Goal: Find specific page/section: Find specific page/section

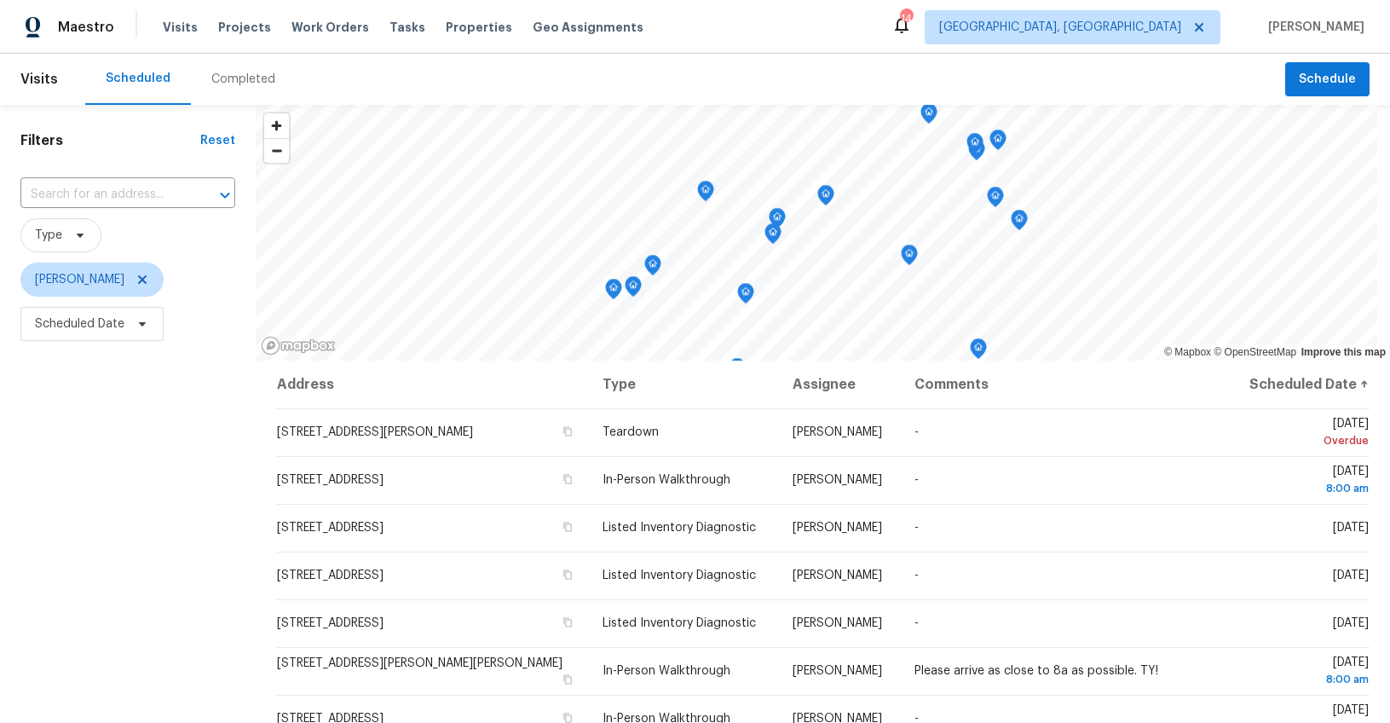
click at [243, 67] on div "Completed" at bounding box center [243, 79] width 105 height 51
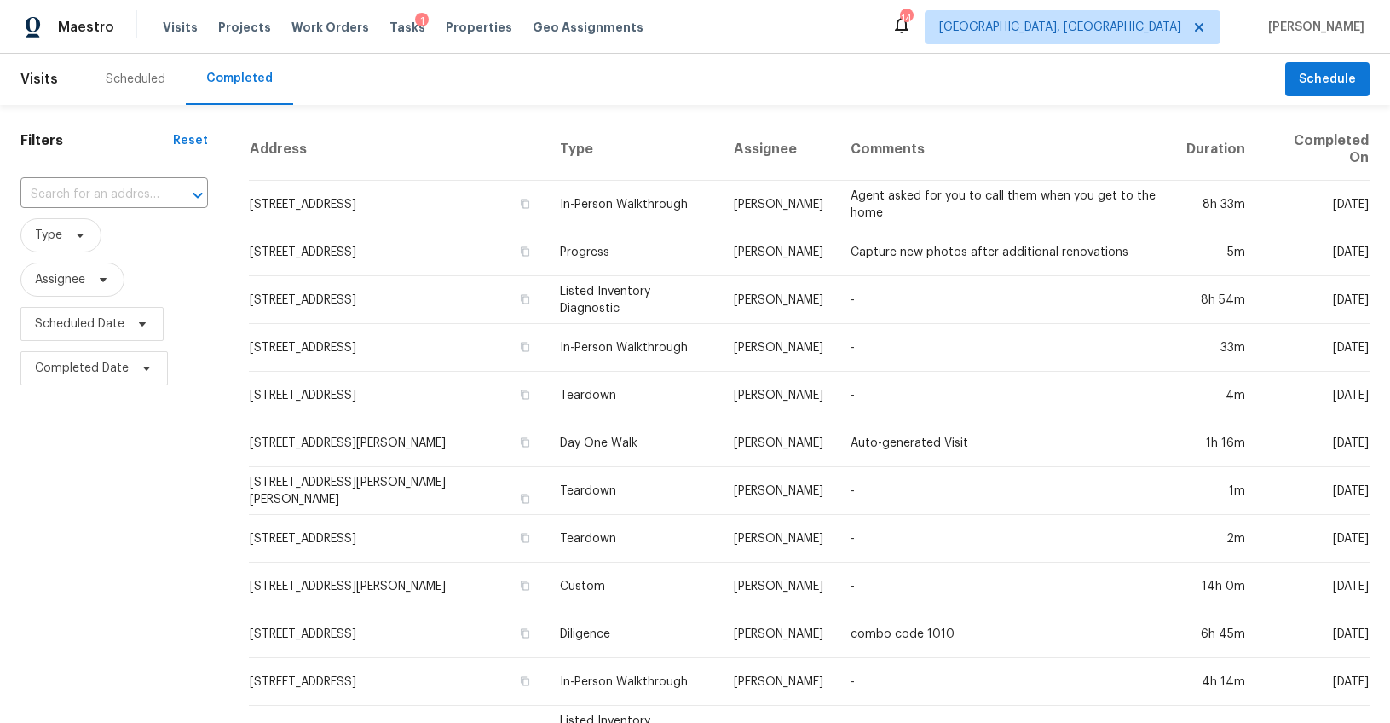
click at [124, 187] on input "text" at bounding box center [90, 194] width 140 height 26
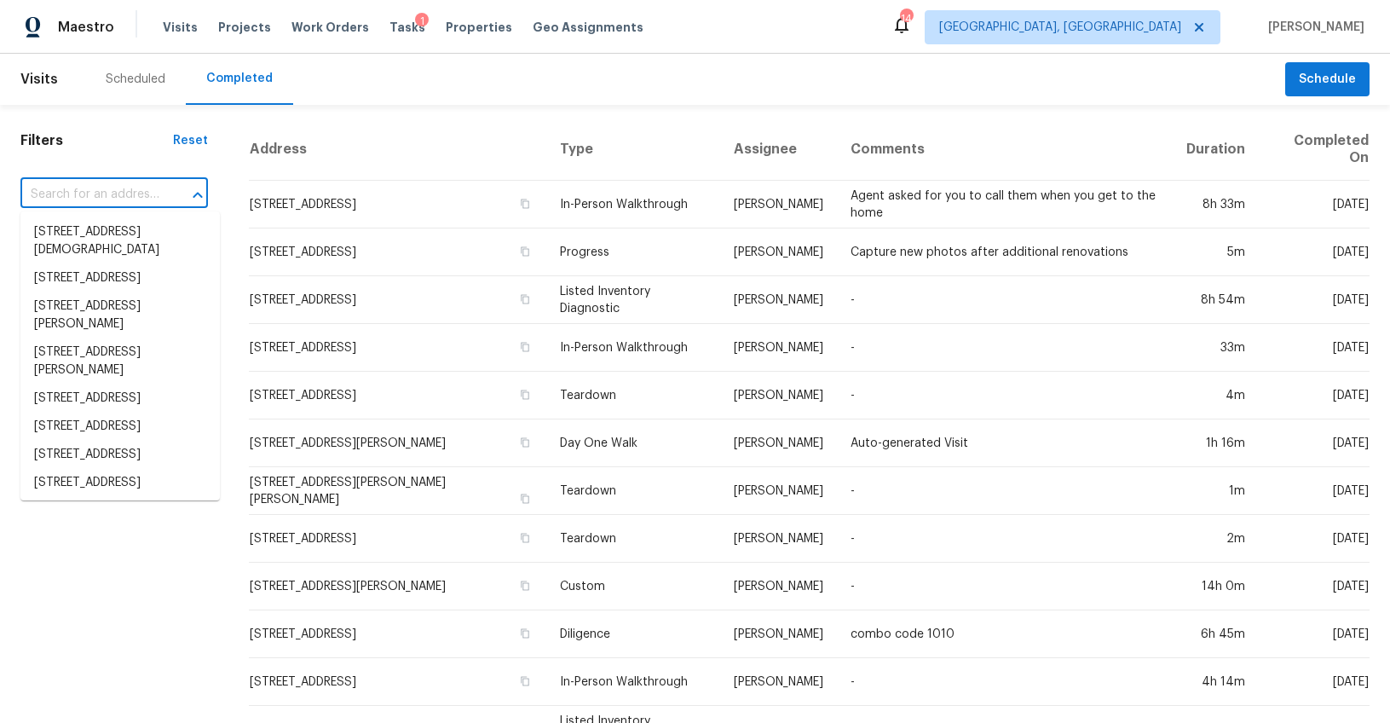
paste input "10280 New Cut Rd, Campobello, SC 29322"
type input "10280 New Cut Rd, Campobello, SC 29322"
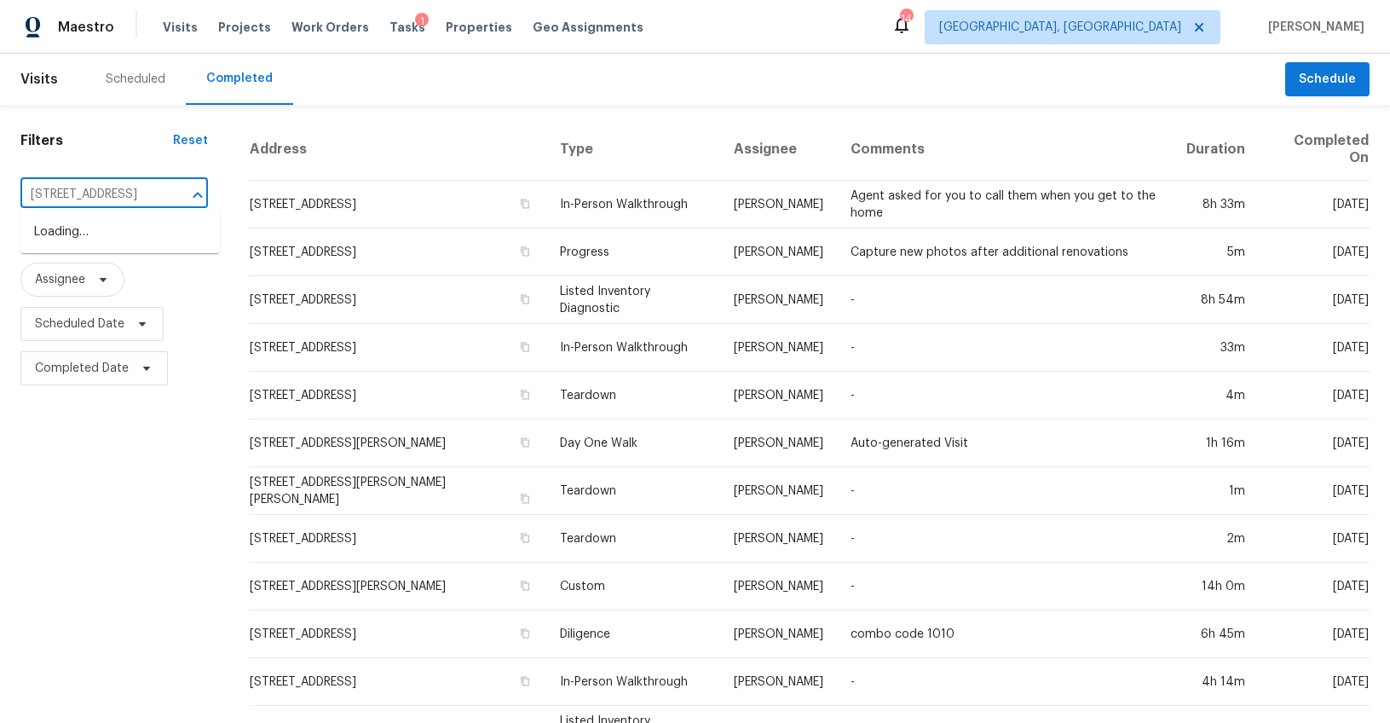
scroll to position [0, 96]
click at [120, 225] on li "10280 New Cut Rd, Campobello, SC 29322" at bounding box center [119, 232] width 199 height 28
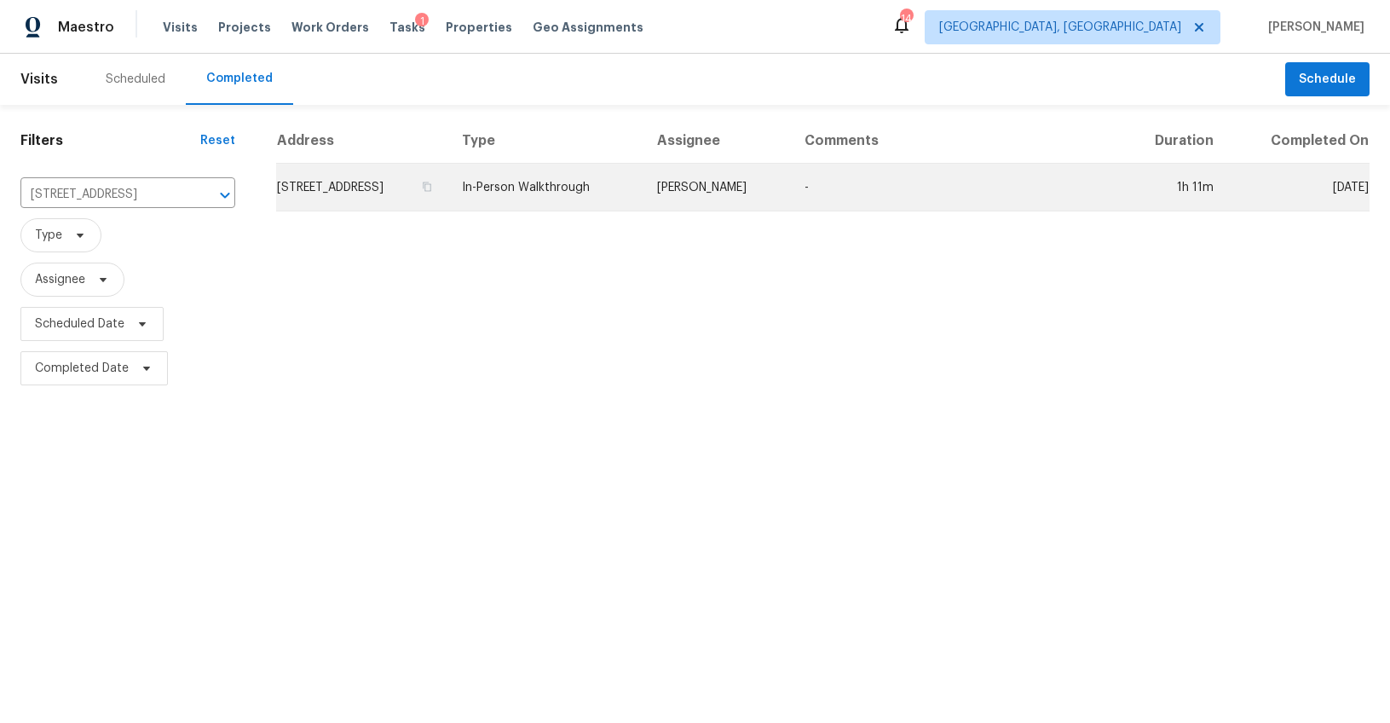
click at [368, 185] on td "10280 New Cut Rd, Campobello, SC 29322" at bounding box center [362, 188] width 172 height 48
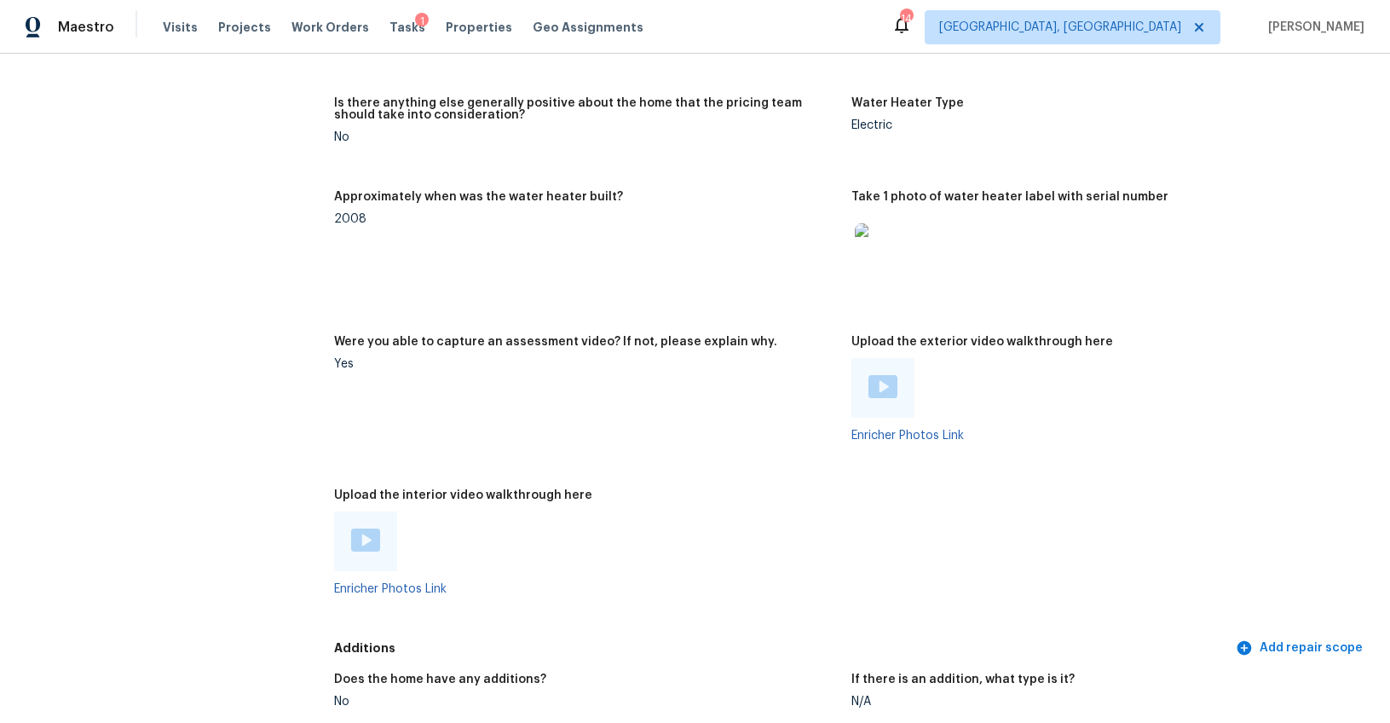
scroll to position [2969, 0]
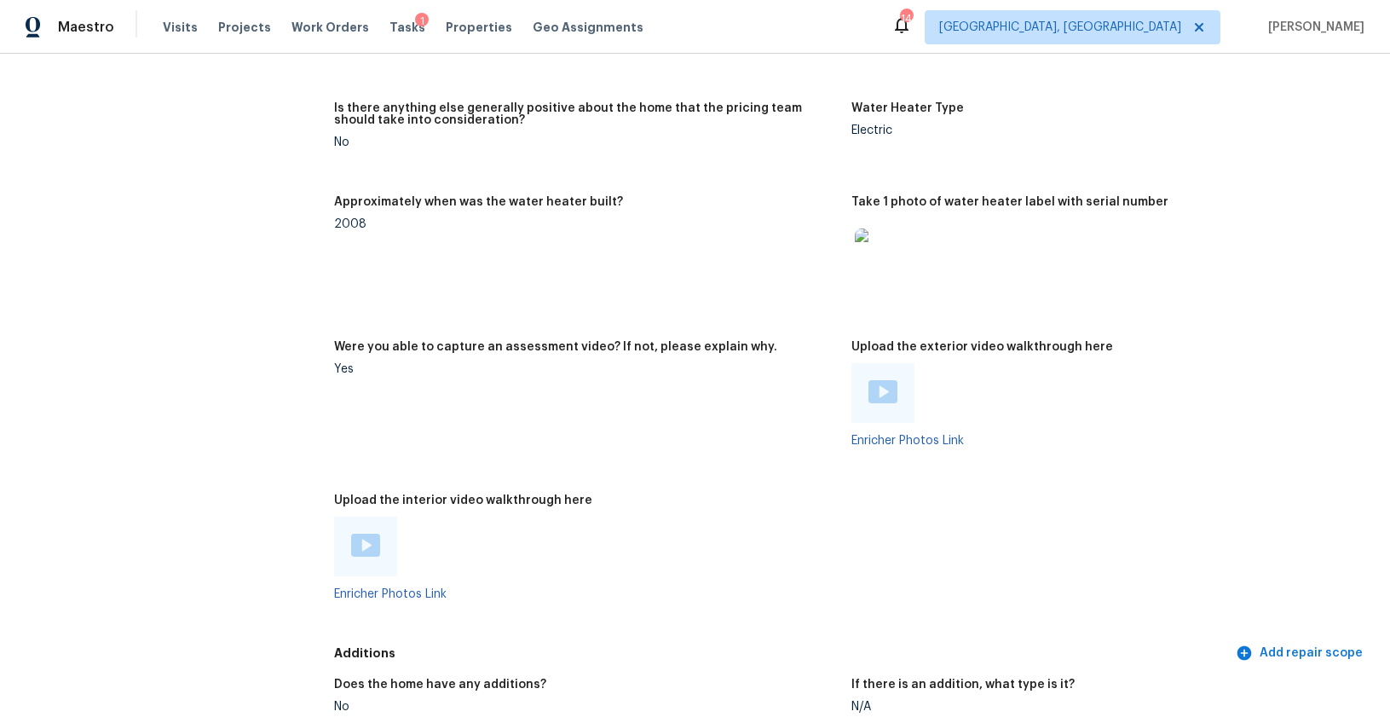
click at [872, 394] on img at bounding box center [882, 391] width 29 height 23
click at [382, 535] on div at bounding box center [365, 546] width 63 height 60
click at [368, 539] on img at bounding box center [365, 544] width 29 height 23
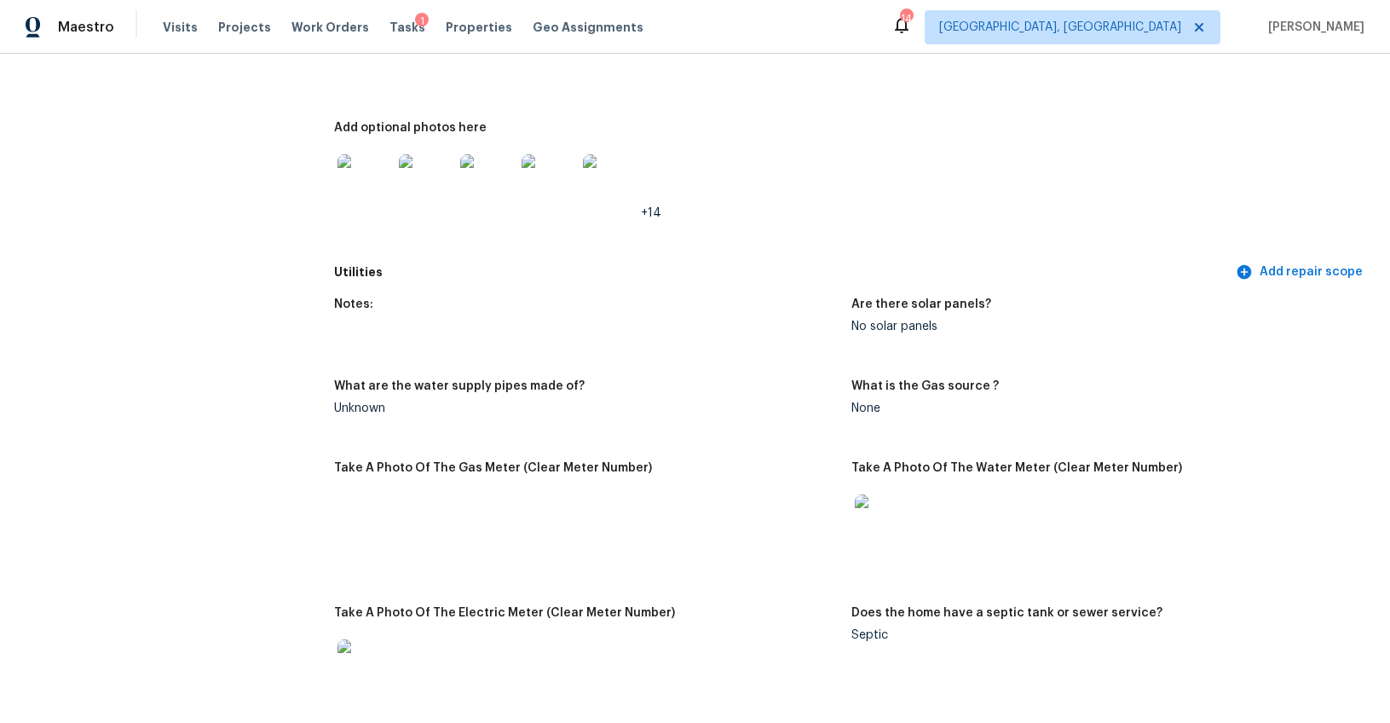
scroll to position [0, 0]
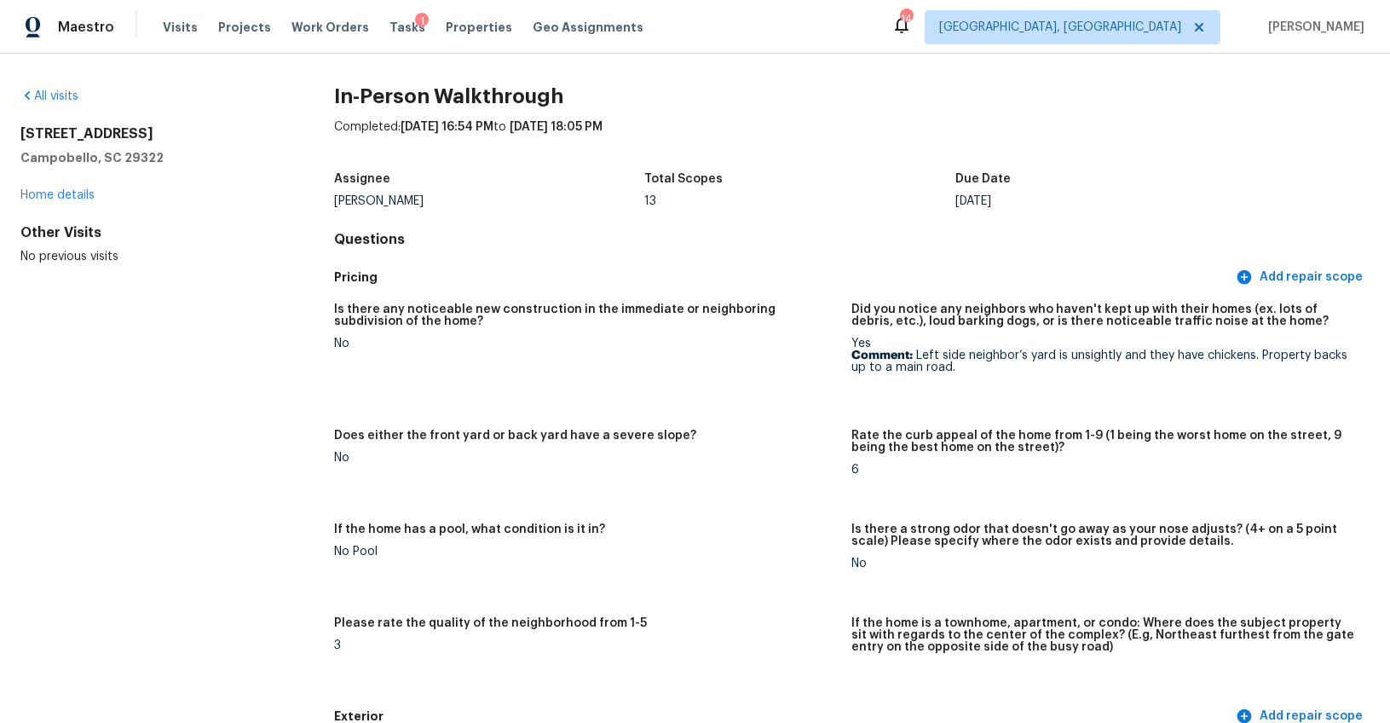
click at [65, 187] on div "10280 New Cut Rd Campobello, SC 29322 Home details" at bounding box center [149, 164] width 259 height 78
click at [64, 192] on link "Home details" at bounding box center [57, 195] width 74 height 12
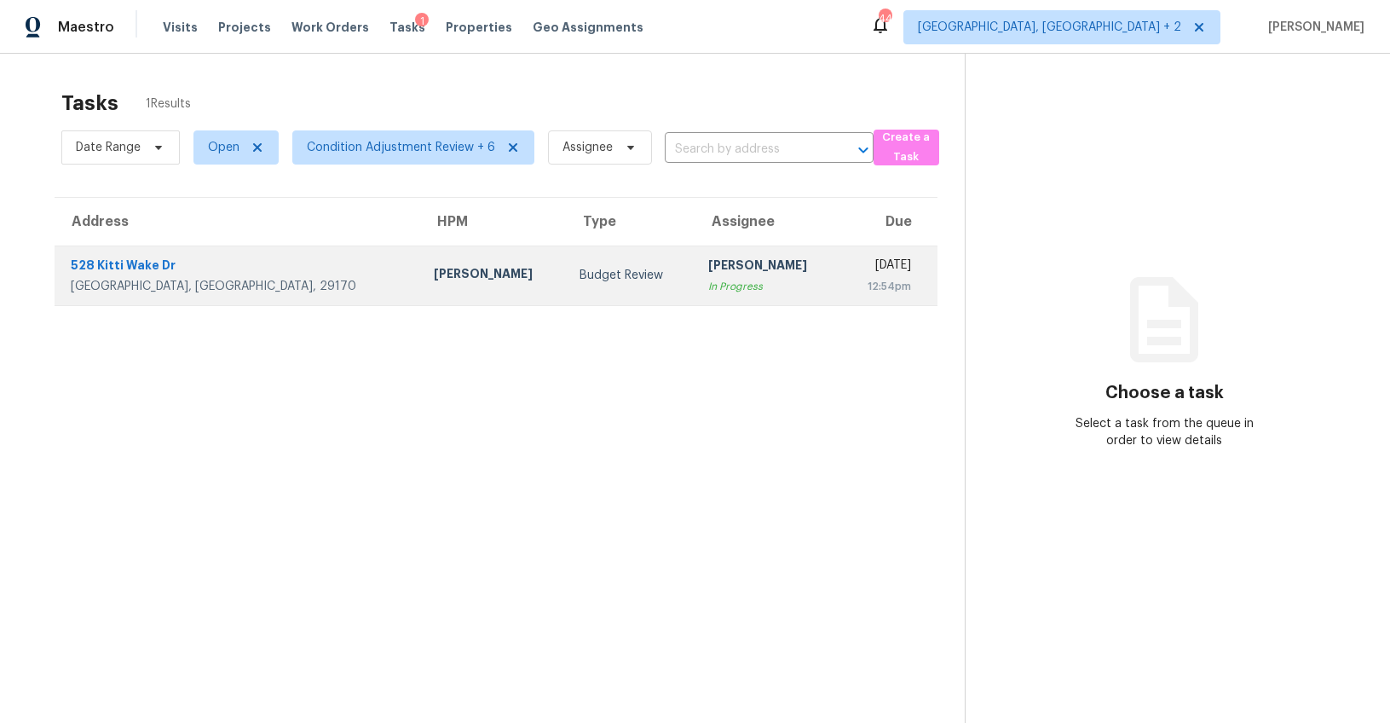
click at [252, 268] on div "528 Kitti Wake Dr" at bounding box center [239, 266] width 336 height 21
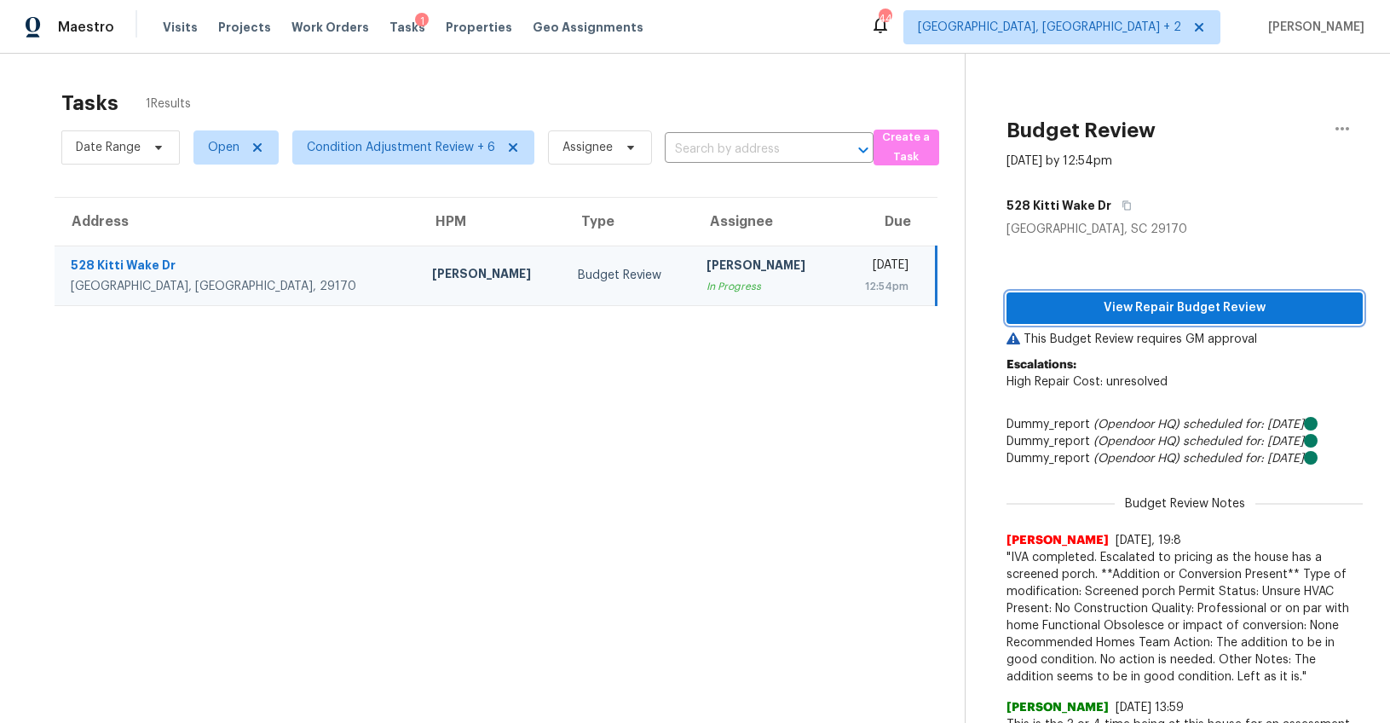
click at [1098, 307] on span "View Repair Budget Review" at bounding box center [1184, 307] width 329 height 21
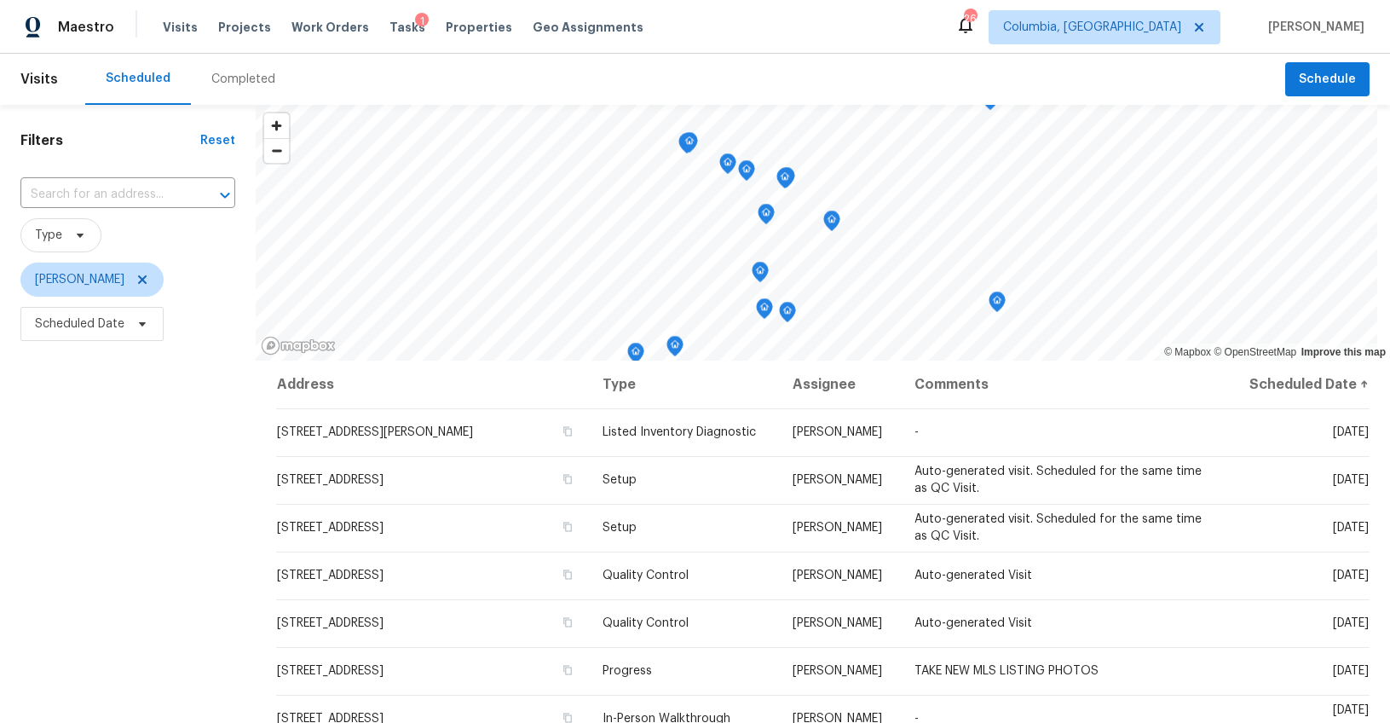
click at [260, 79] on div "Completed" at bounding box center [243, 79] width 64 height 17
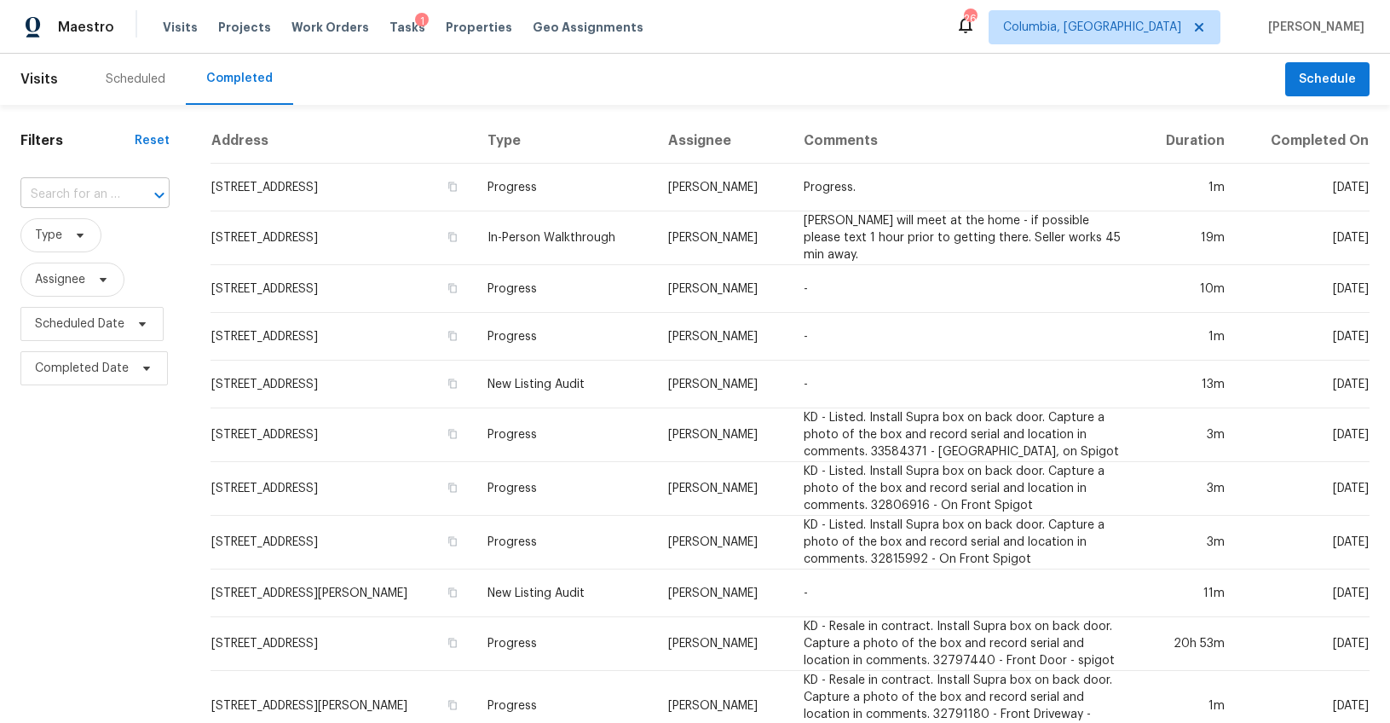
click at [112, 191] on input "text" at bounding box center [70, 194] width 101 height 26
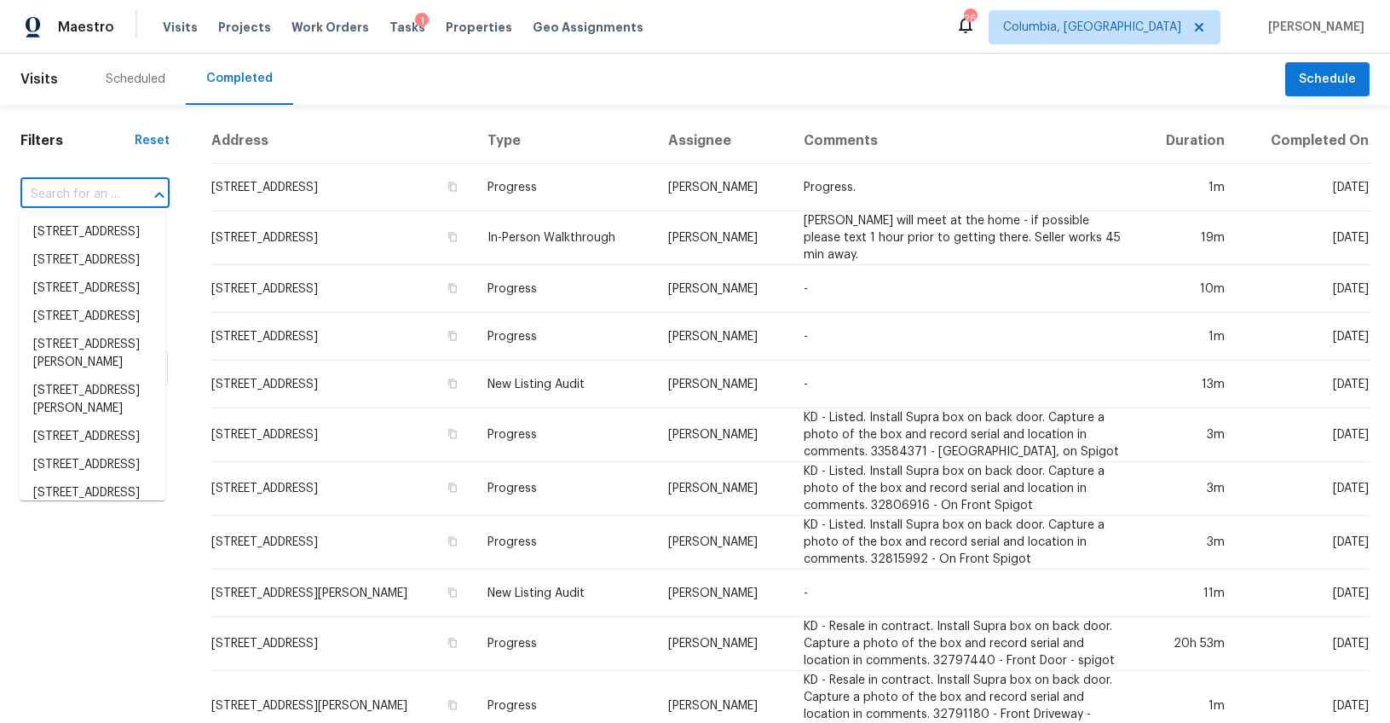
paste input "528 Kitti Wake Dr, West Columbia, SC 29170"
type input "528 Kitti Wake Dr, West Columbia, SC 29170"
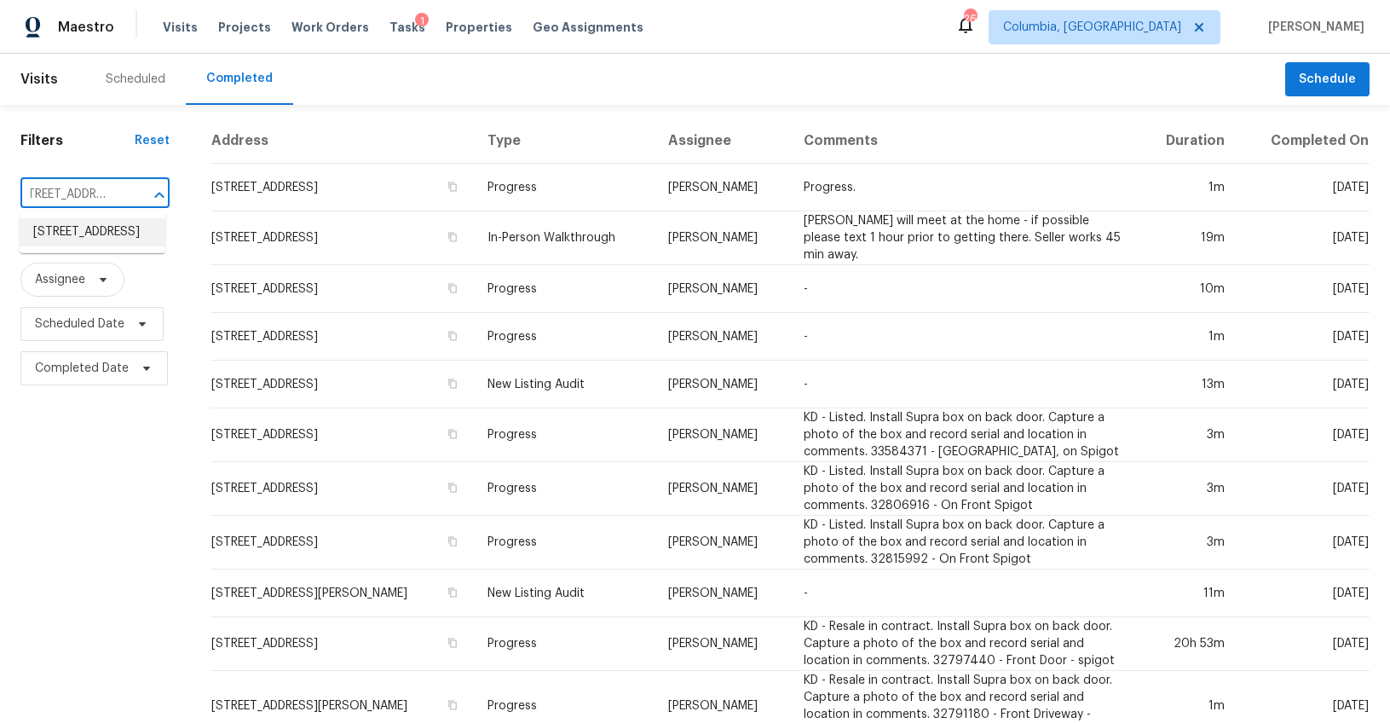
click at [105, 230] on li "528 Kitti Wake Dr, West Columbia, SC 29170" at bounding box center [93, 232] width 146 height 28
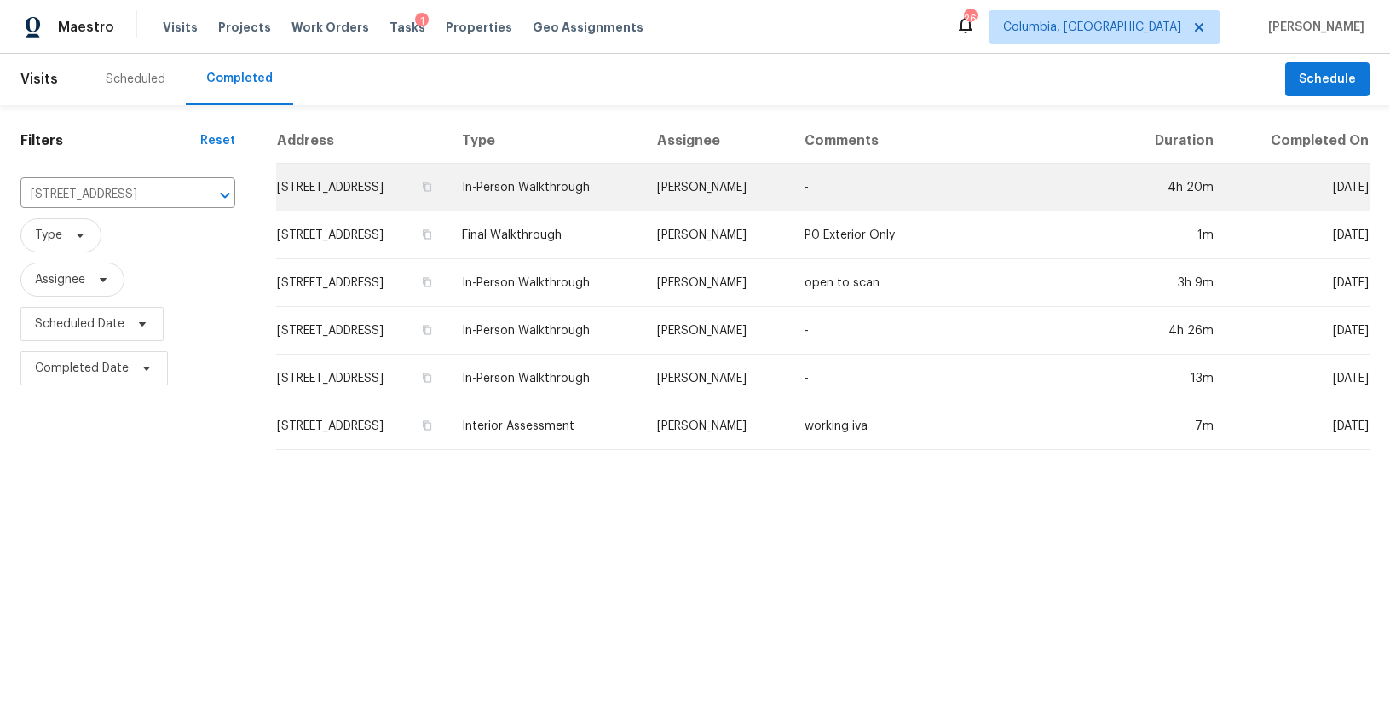
click at [383, 187] on td "528 Kitti Wake Dr, West Columbia, SC 29170" at bounding box center [362, 188] width 172 height 48
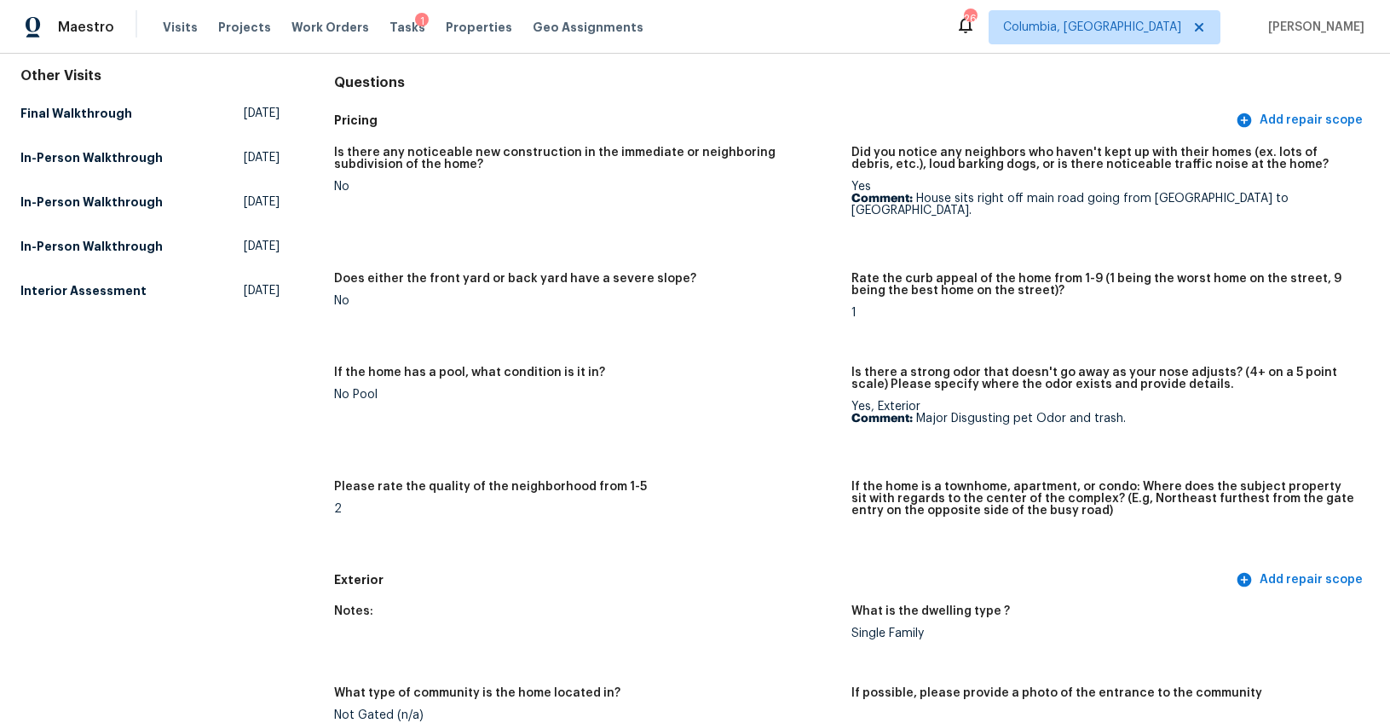
scroll to position [484, 0]
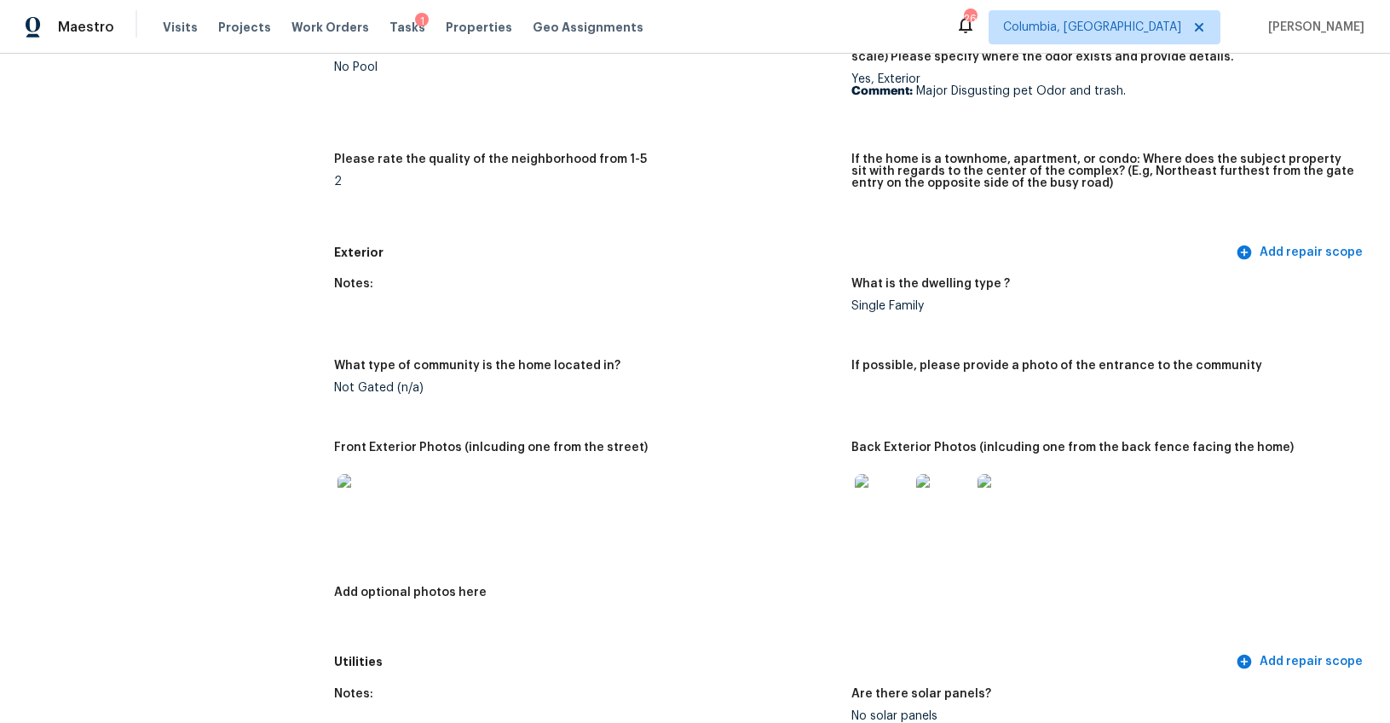
click at [377, 474] on img at bounding box center [364, 501] width 55 height 55
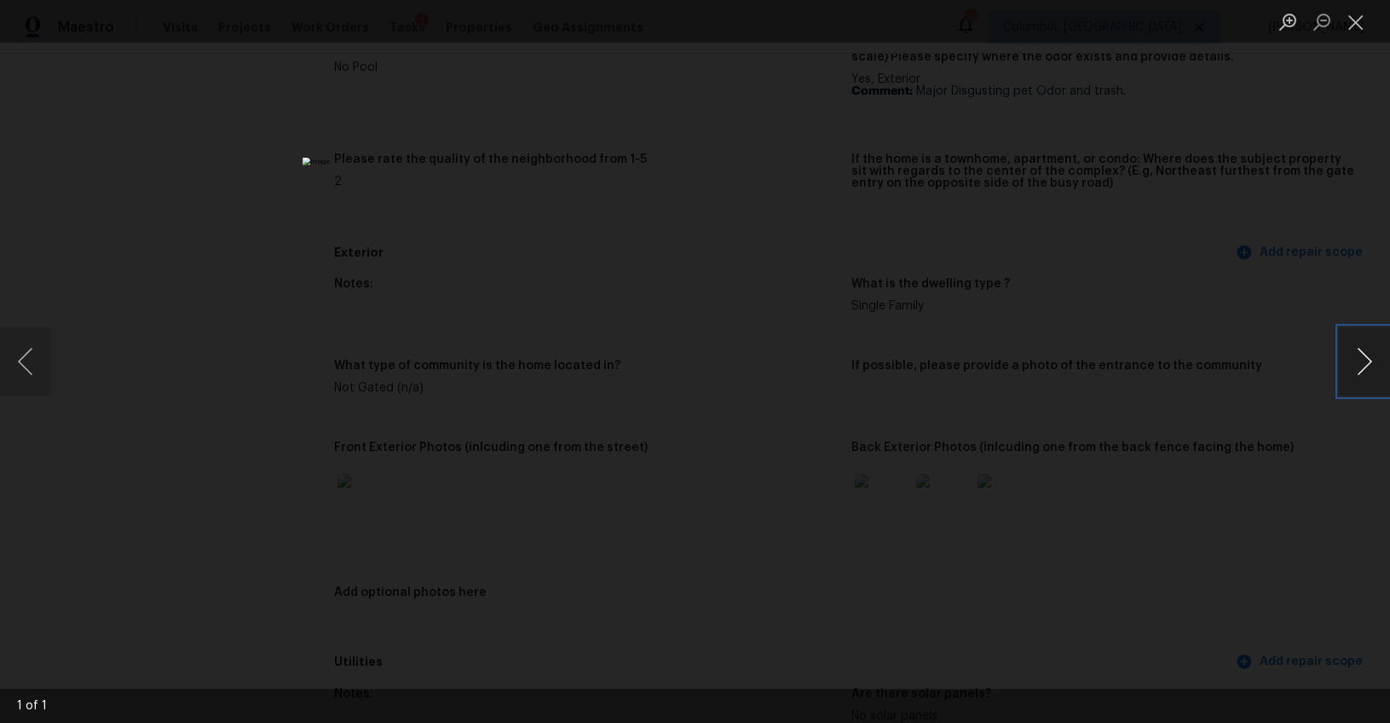
click at [1369, 359] on button "Next image" at bounding box center [1364, 361] width 51 height 68
click at [1263, 482] on div "Lightbox" at bounding box center [695, 361] width 1390 height 723
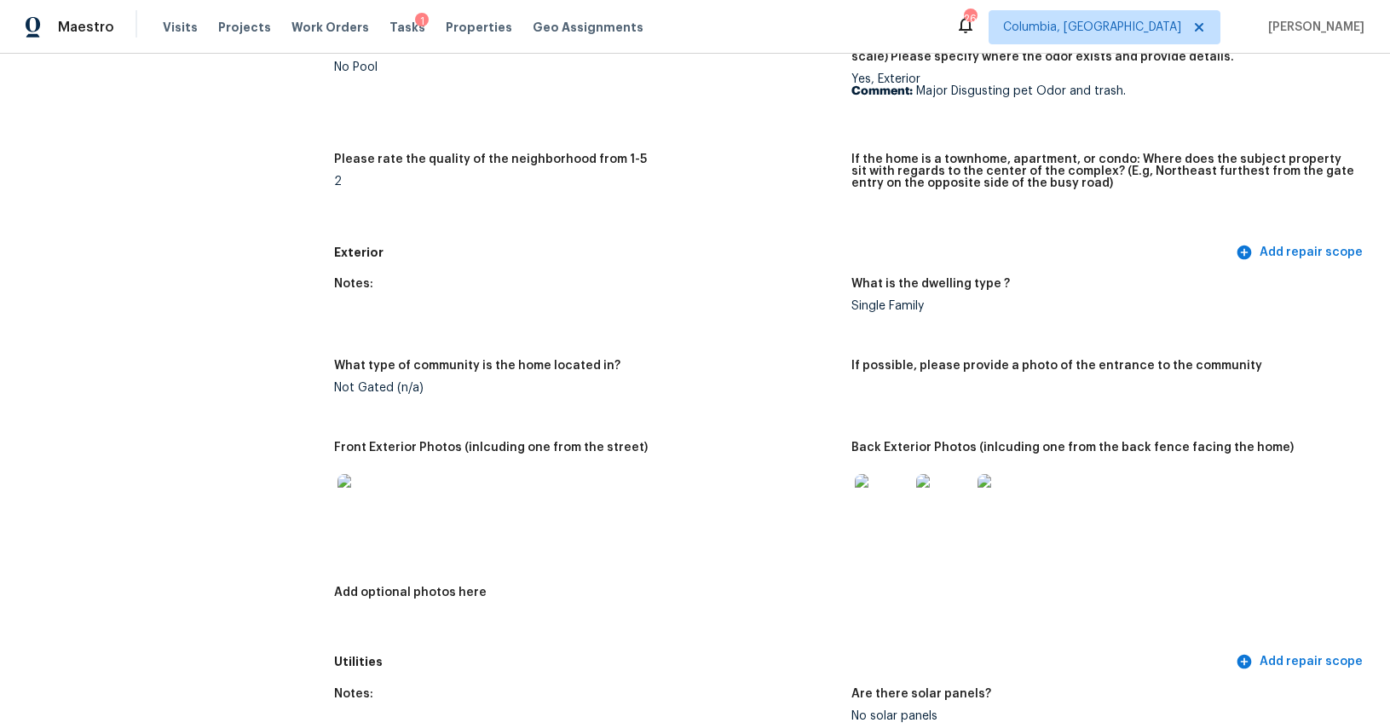
click at [899, 475] on img at bounding box center [882, 501] width 55 height 55
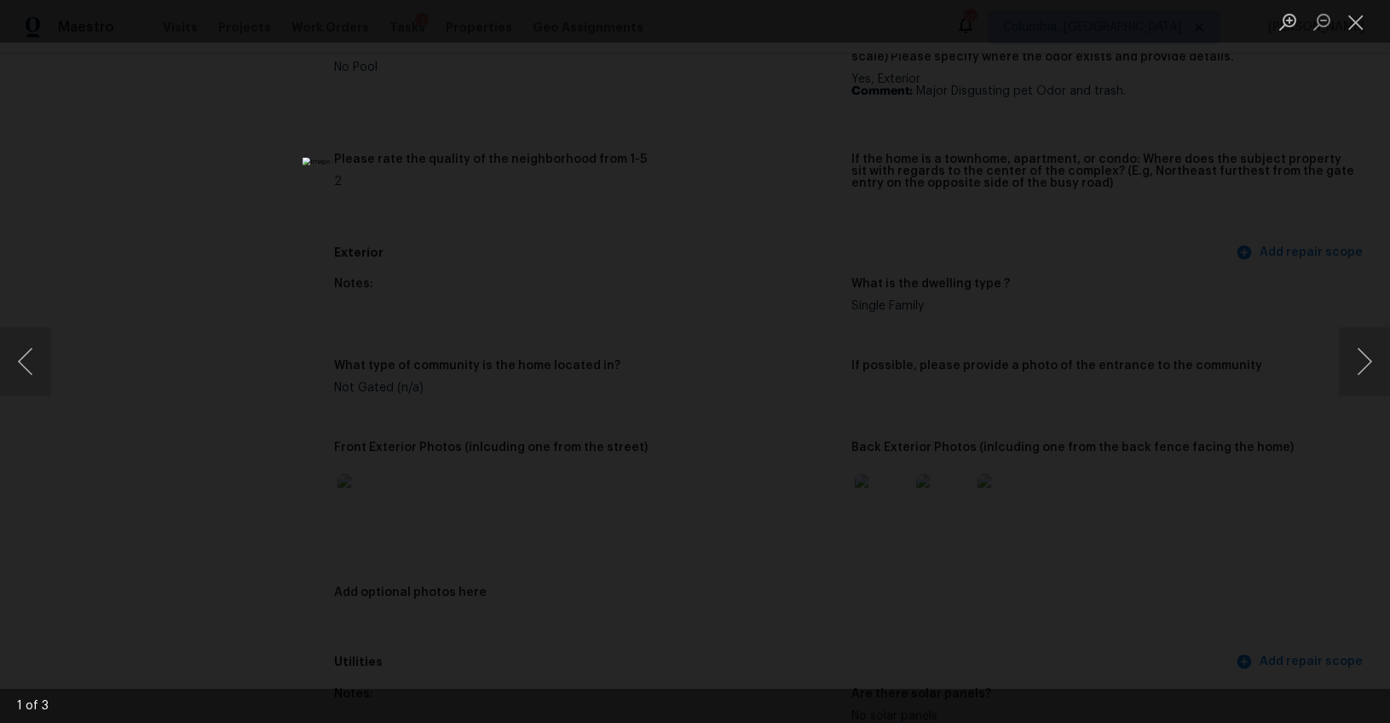
click at [1334, 348] on div "Lightbox" at bounding box center [695, 361] width 1390 height 723
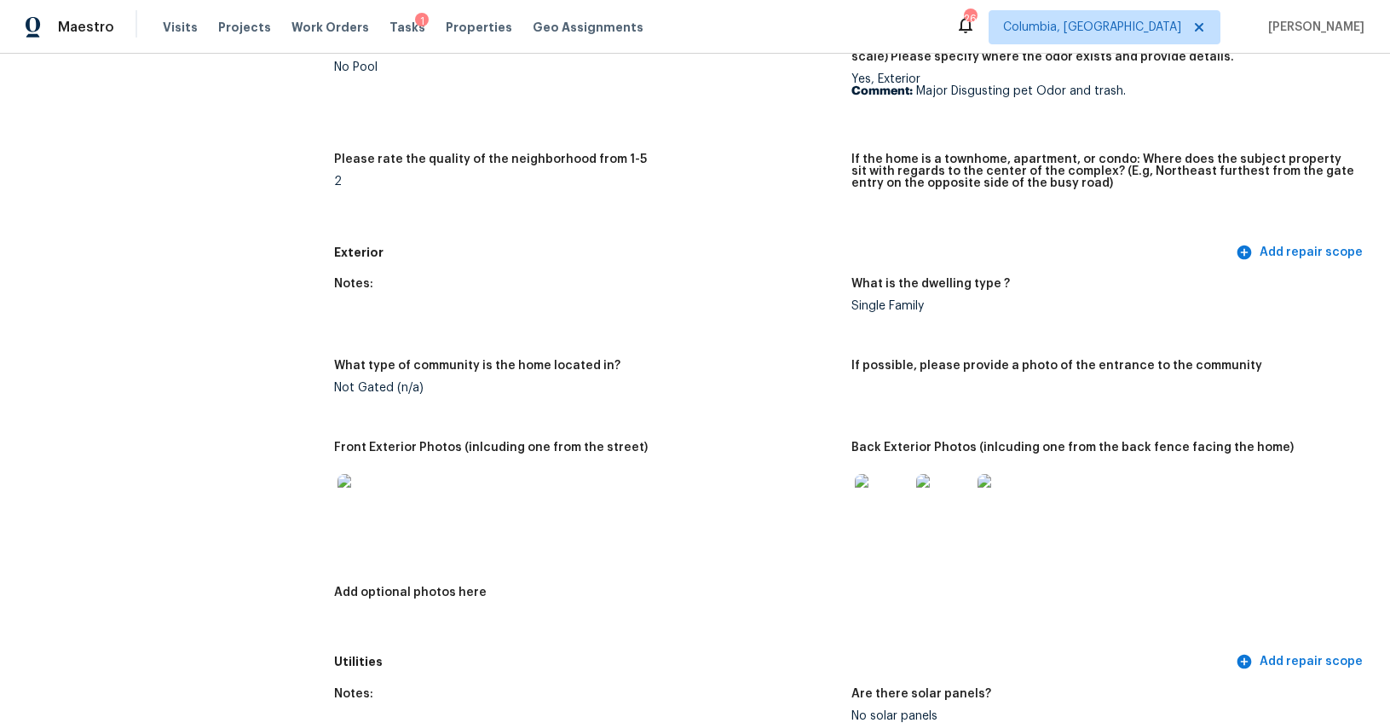
click at [951, 495] on img at bounding box center [943, 501] width 55 height 55
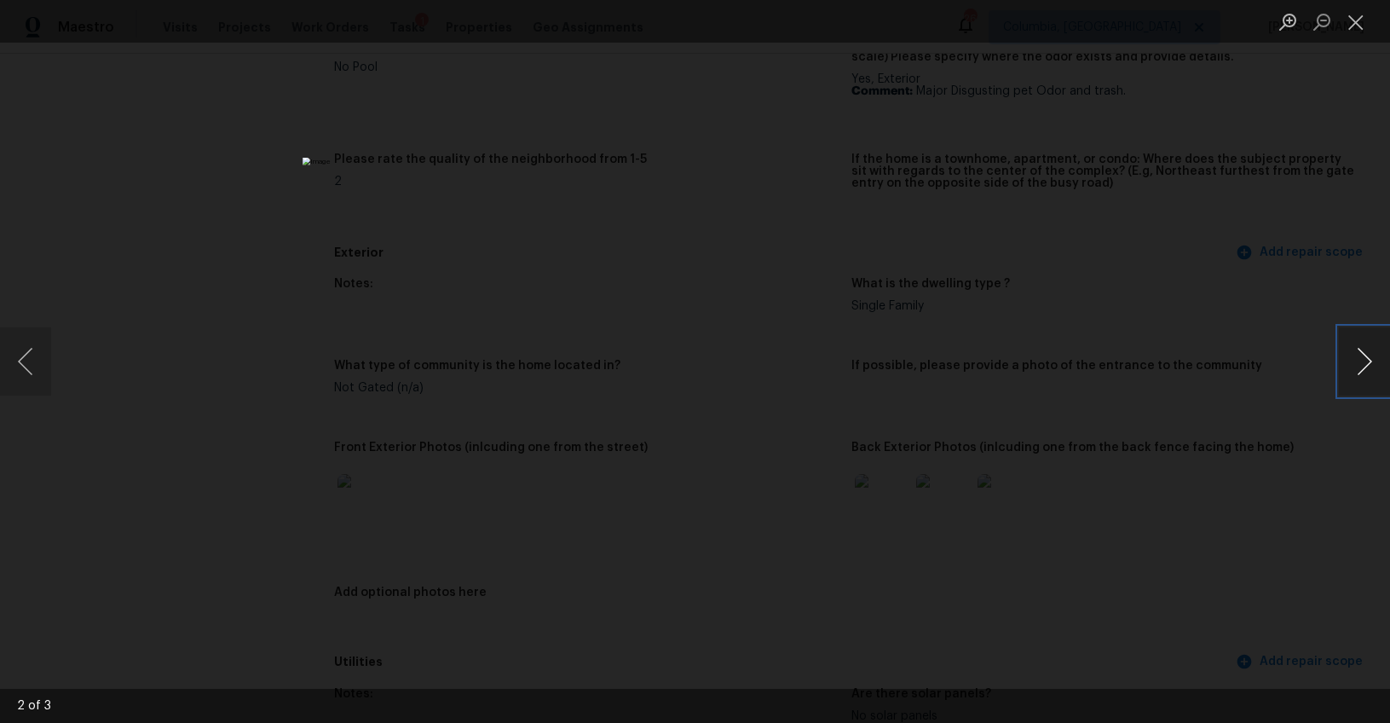
click at [1350, 352] on button "Next image" at bounding box center [1364, 361] width 51 height 68
click at [1137, 480] on div "Lightbox" at bounding box center [695, 361] width 1390 height 723
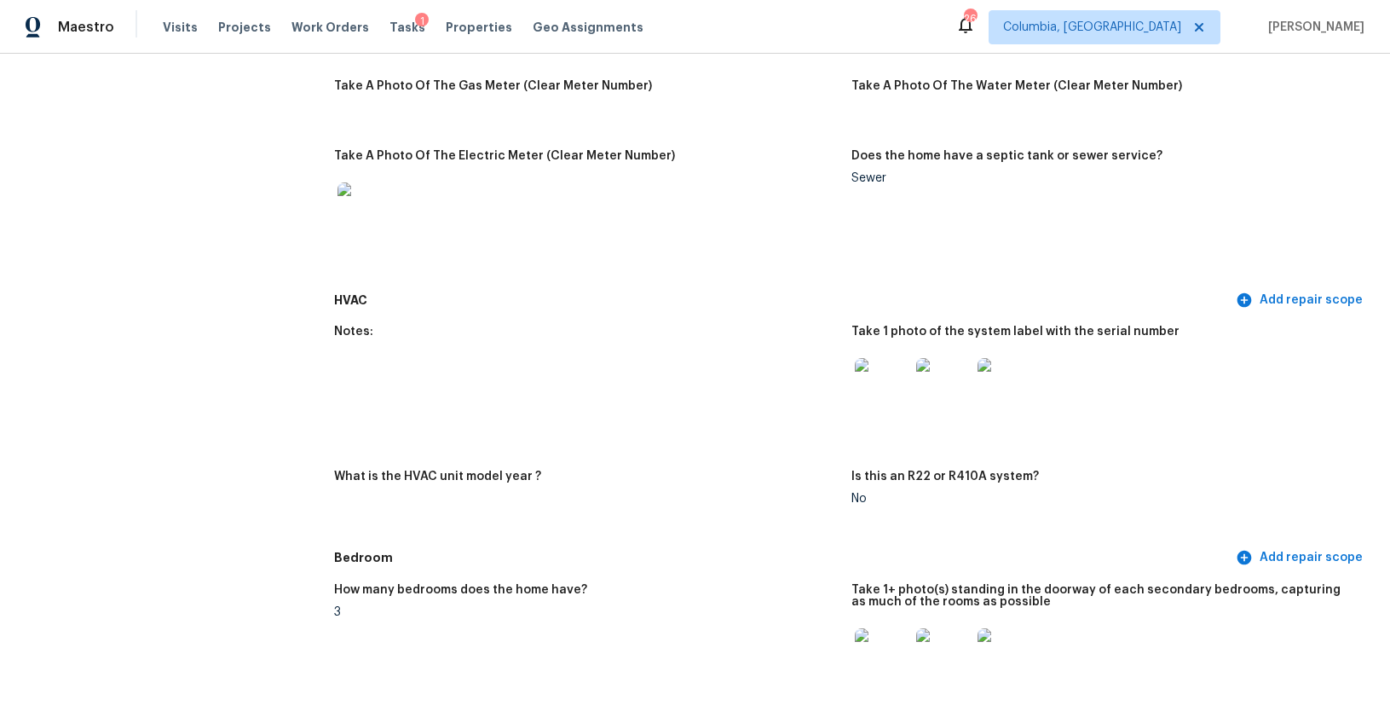
scroll to position [1274, 0]
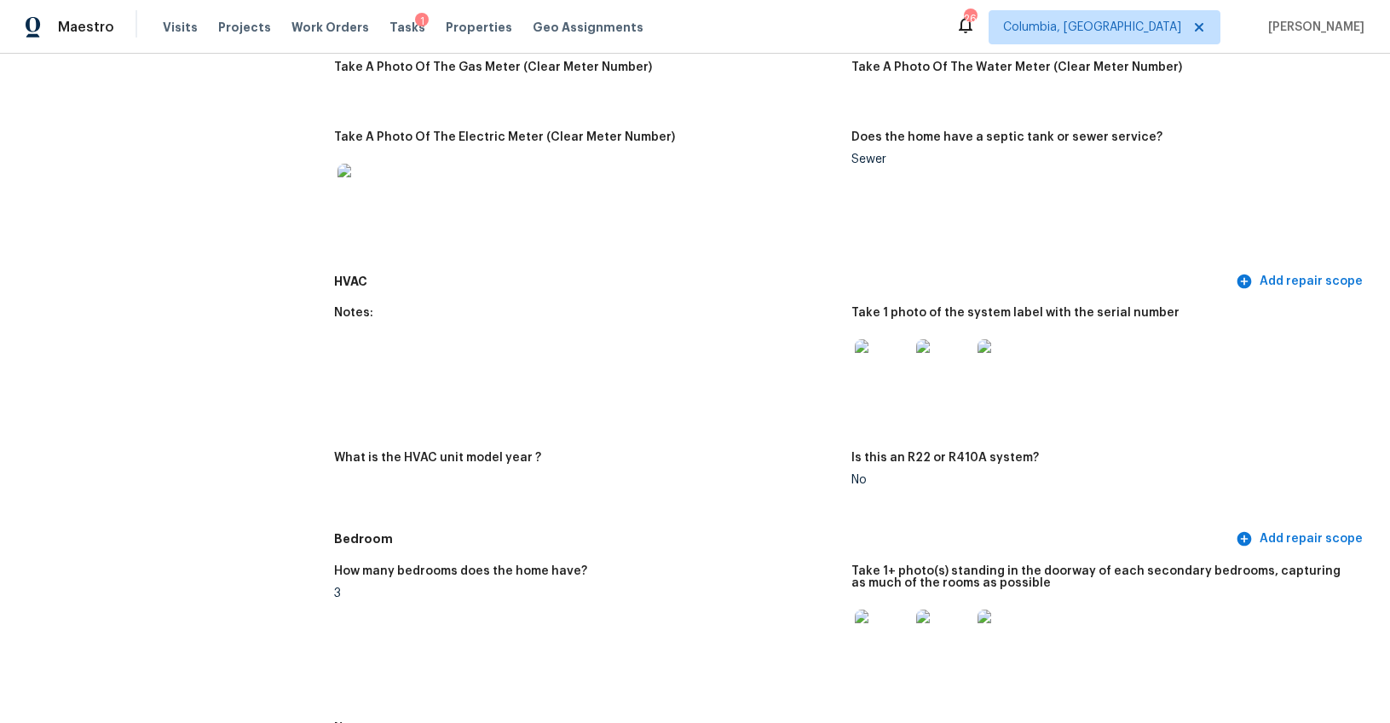
click at [884, 359] on img at bounding box center [882, 366] width 55 height 55
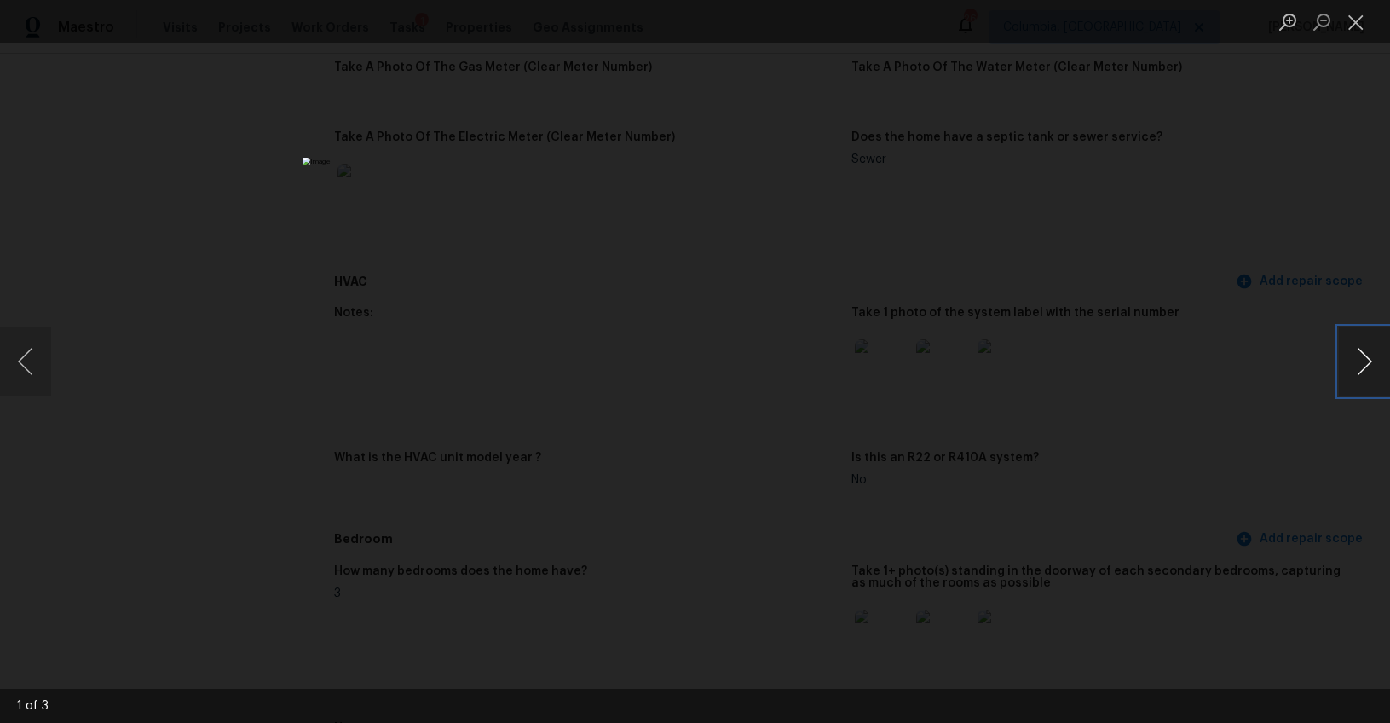
click at [1358, 356] on button "Next image" at bounding box center [1364, 361] width 51 height 68
click at [1355, 360] on button "Next image" at bounding box center [1364, 361] width 51 height 68
click at [1235, 475] on div "Lightbox" at bounding box center [695, 361] width 1390 height 723
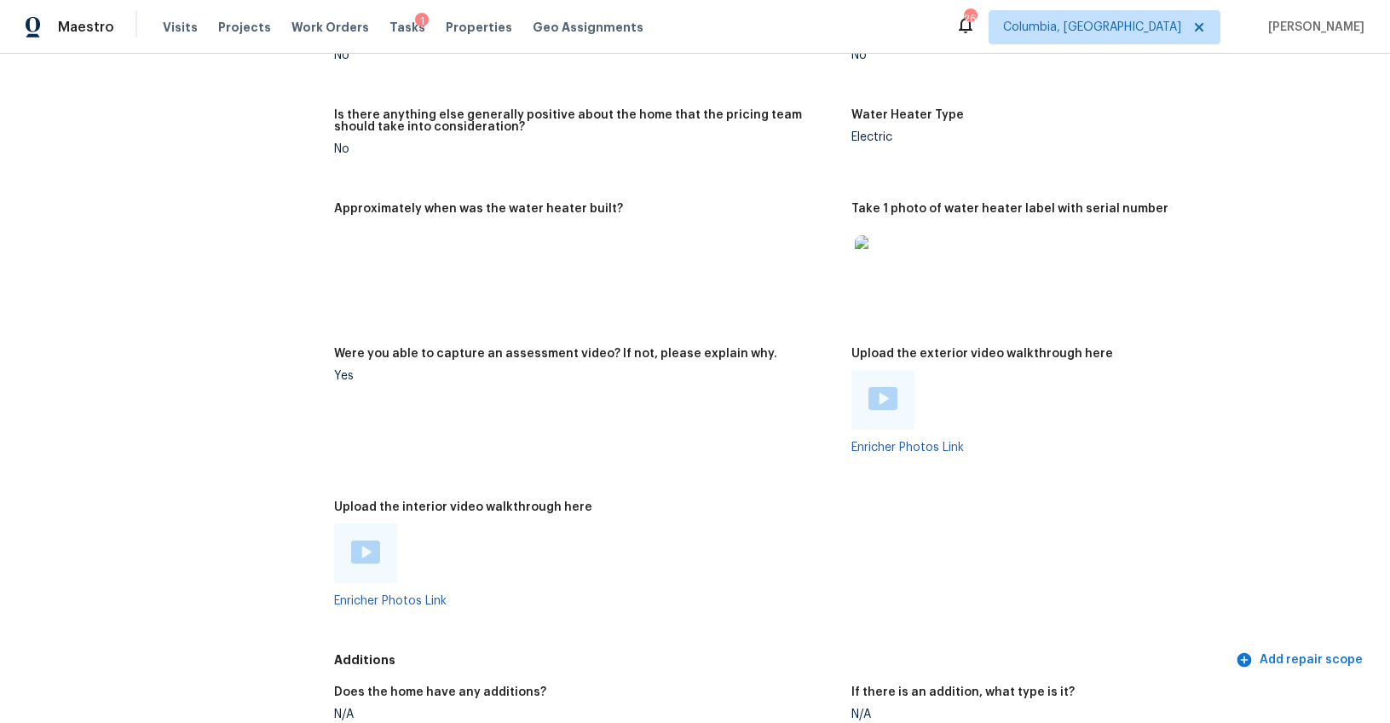
scroll to position [3036, 0]
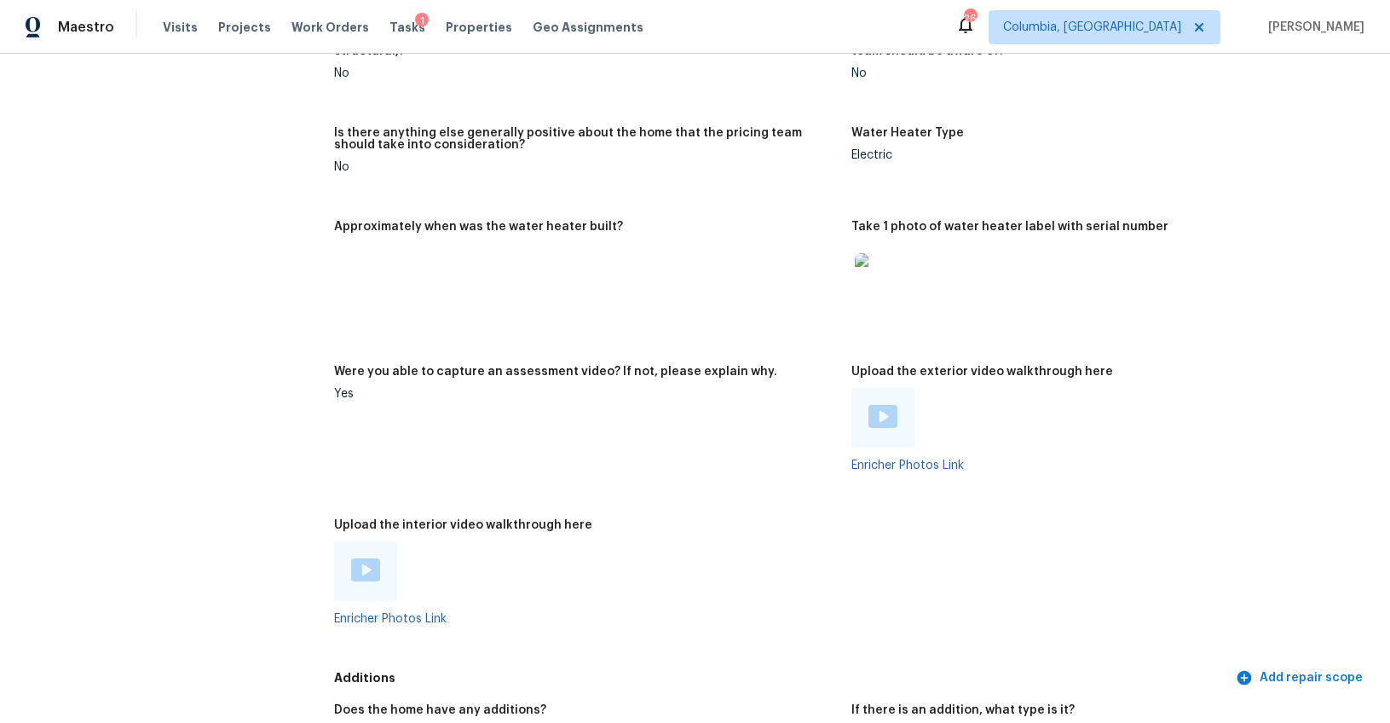
click at [882, 407] on img at bounding box center [882, 416] width 29 height 23
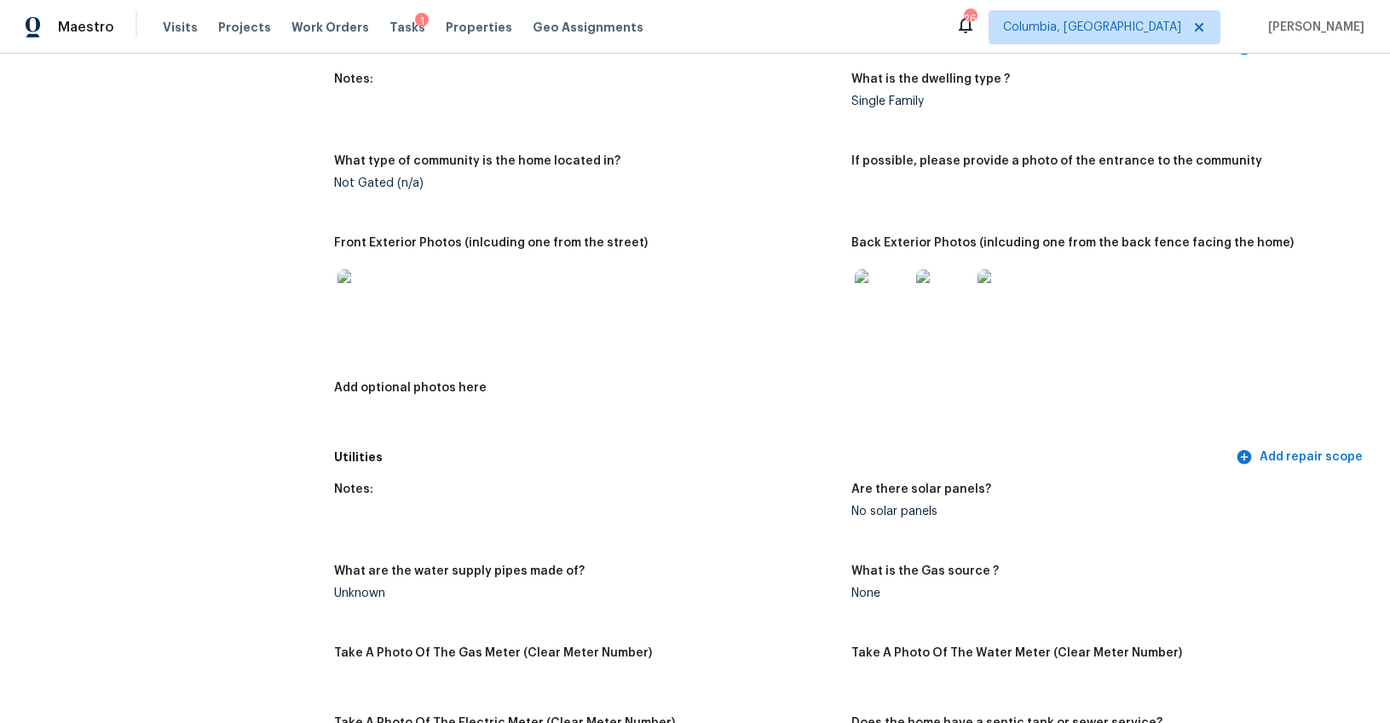
scroll to position [690, 0]
click at [872, 294] on img at bounding box center [882, 295] width 55 height 55
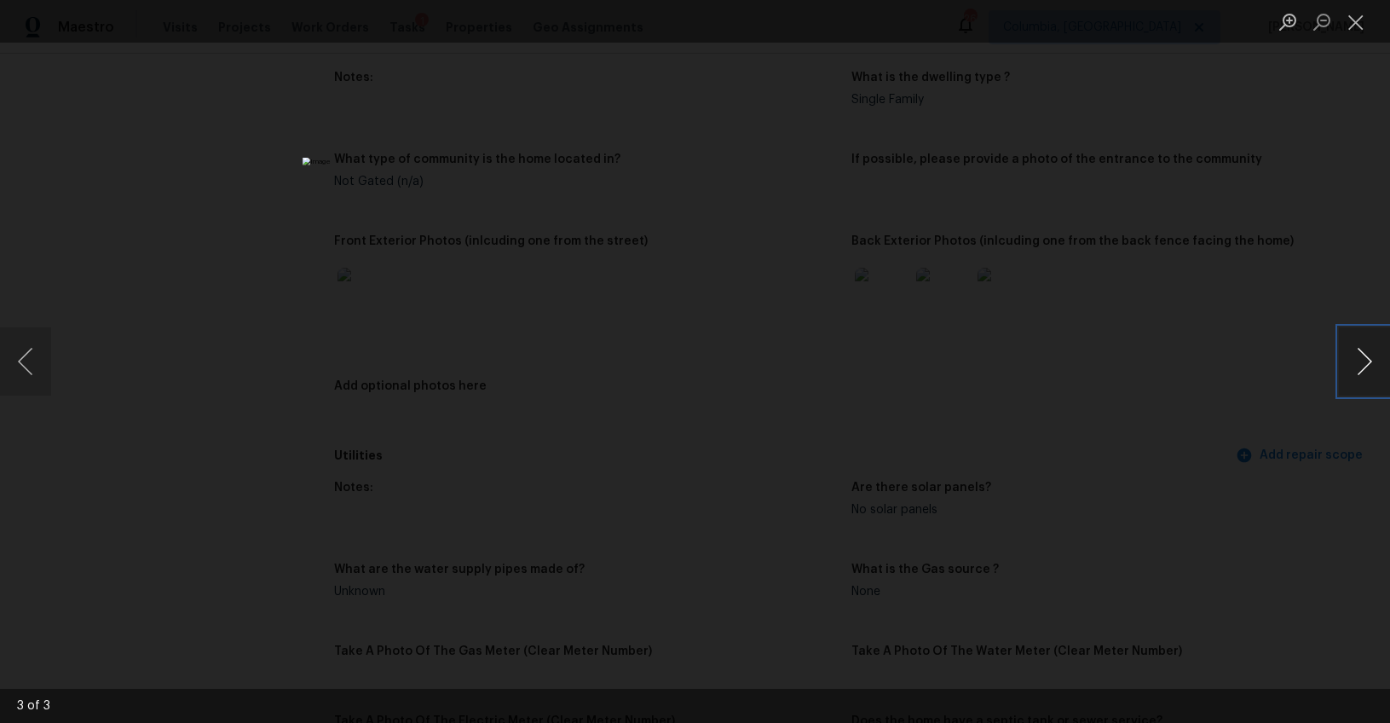
click at [1367, 351] on button "Next image" at bounding box center [1364, 361] width 51 height 68
click at [1349, 357] on button "Next image" at bounding box center [1364, 361] width 51 height 68
click at [306, 174] on div "Lightbox" at bounding box center [695, 361] width 1390 height 723
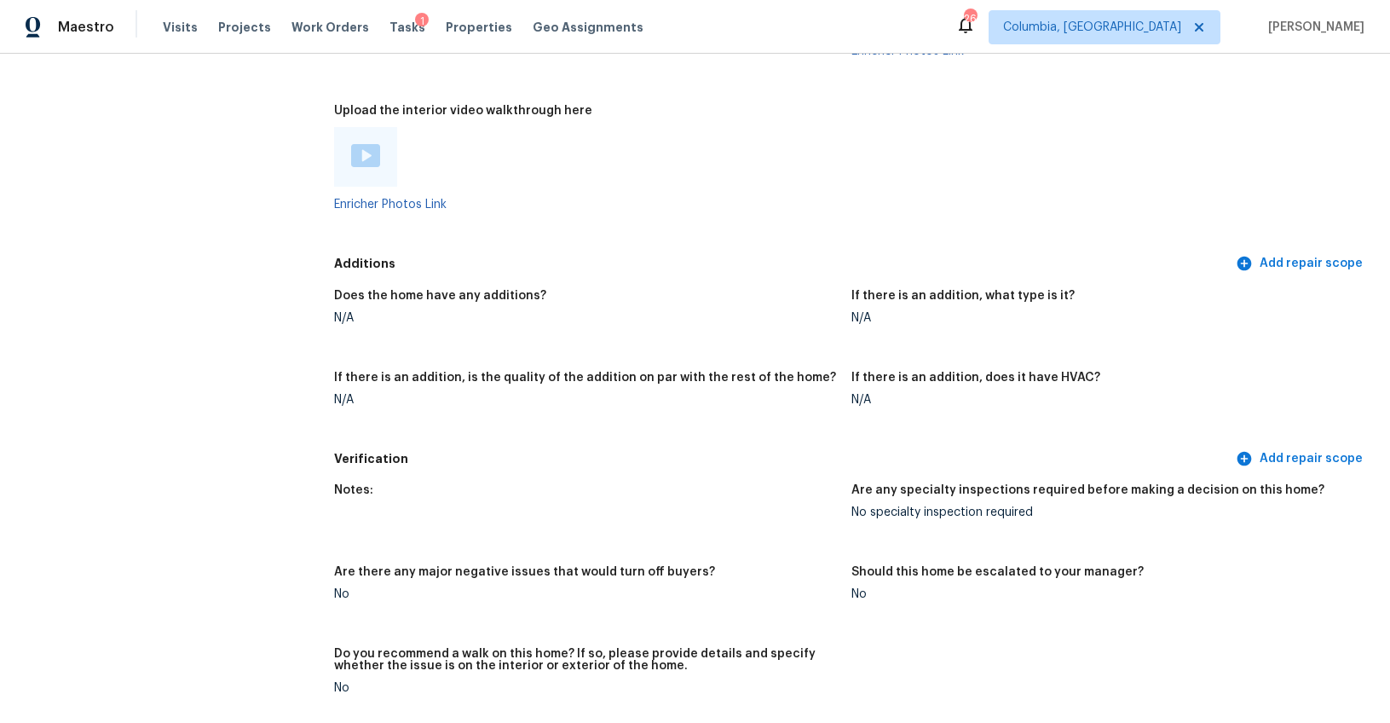
scroll to position [3501, 0]
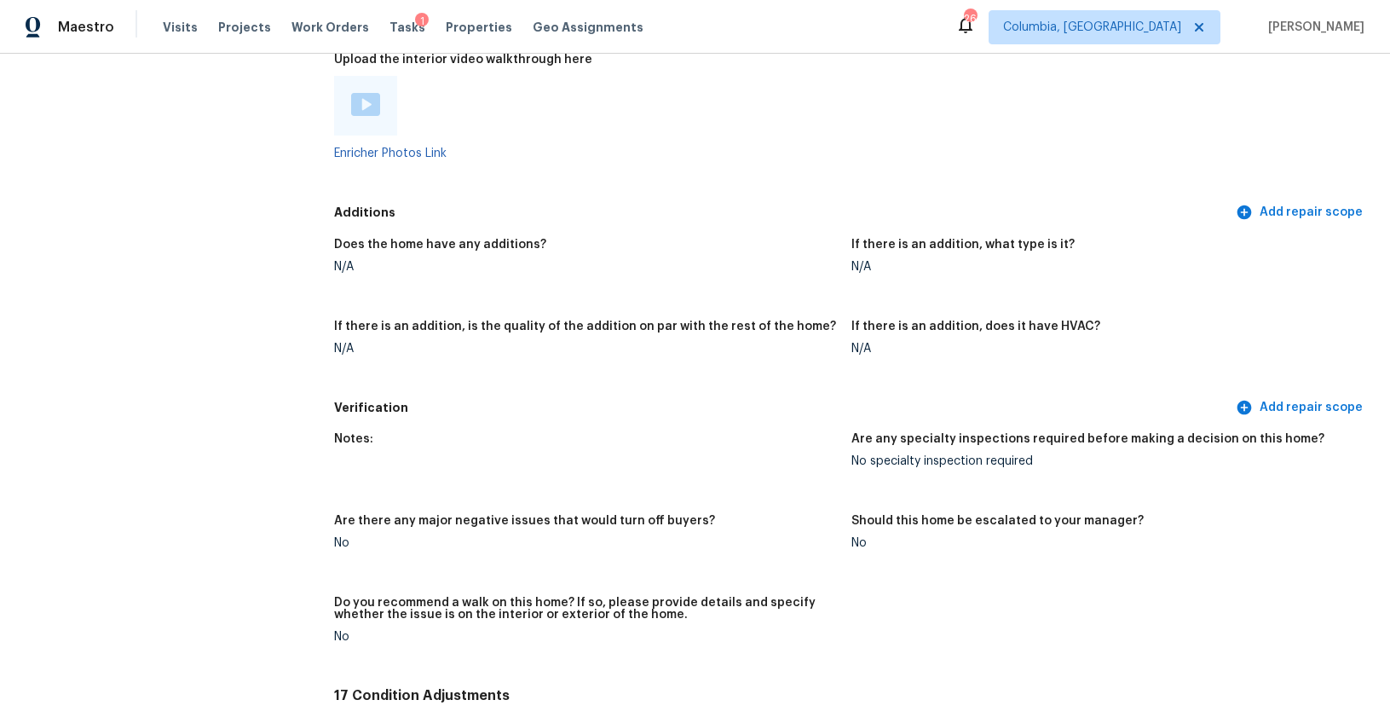
click at [375, 107] on div at bounding box center [365, 106] width 29 height 26
